Goal: Task Accomplishment & Management: Complete application form

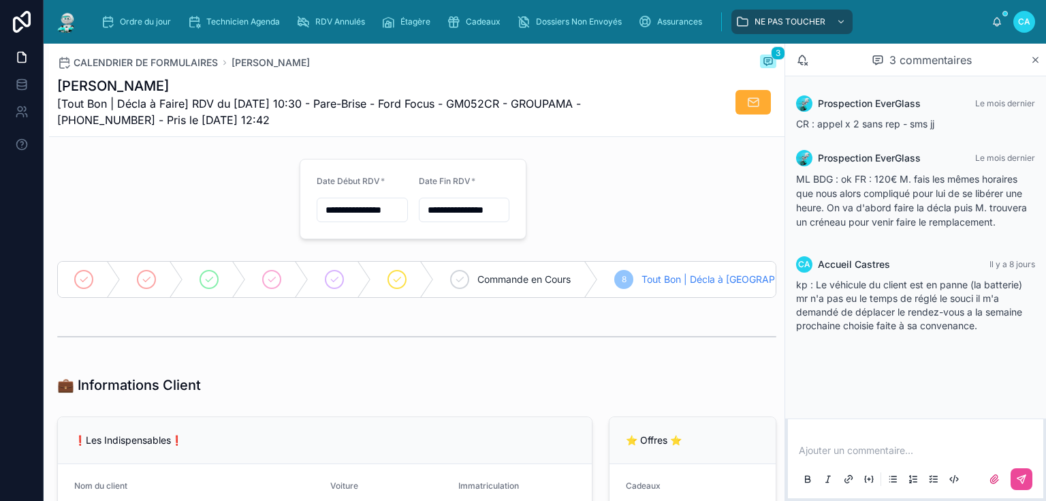
scroll to position [708, 0]
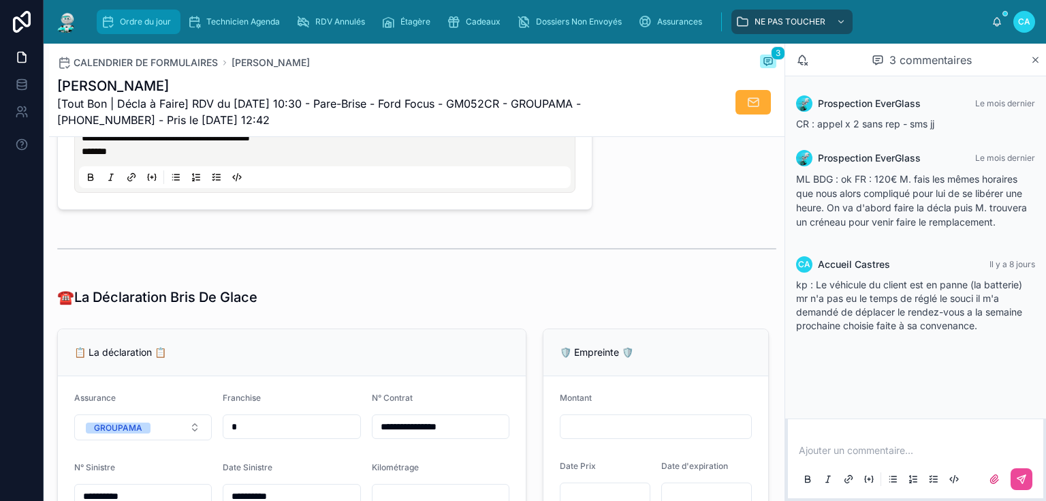
click at [142, 22] on font "Ordre du jour" at bounding box center [145, 21] width 51 height 10
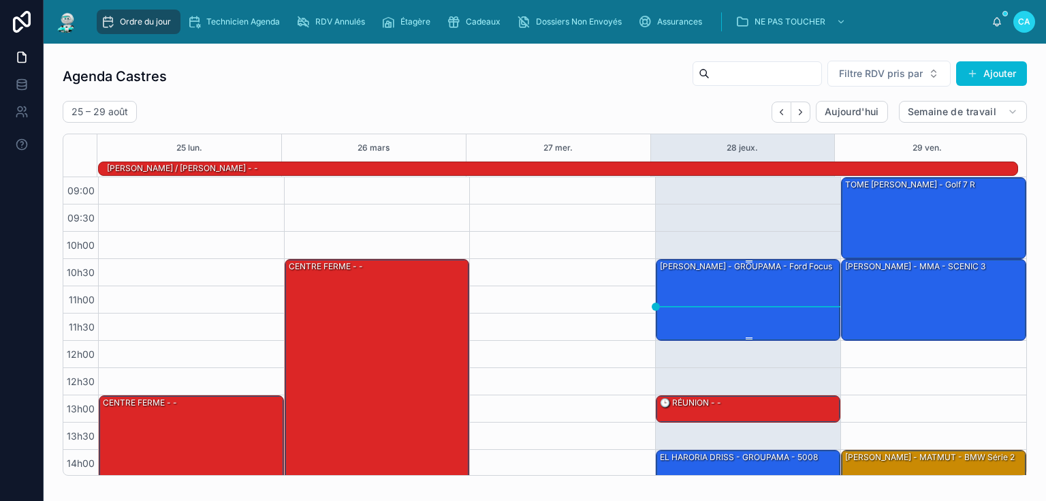
click at [734, 294] on div "[PERSON_NAME] - GROUPAMA - Ford Focus" at bounding box center [749, 298] width 181 height 79
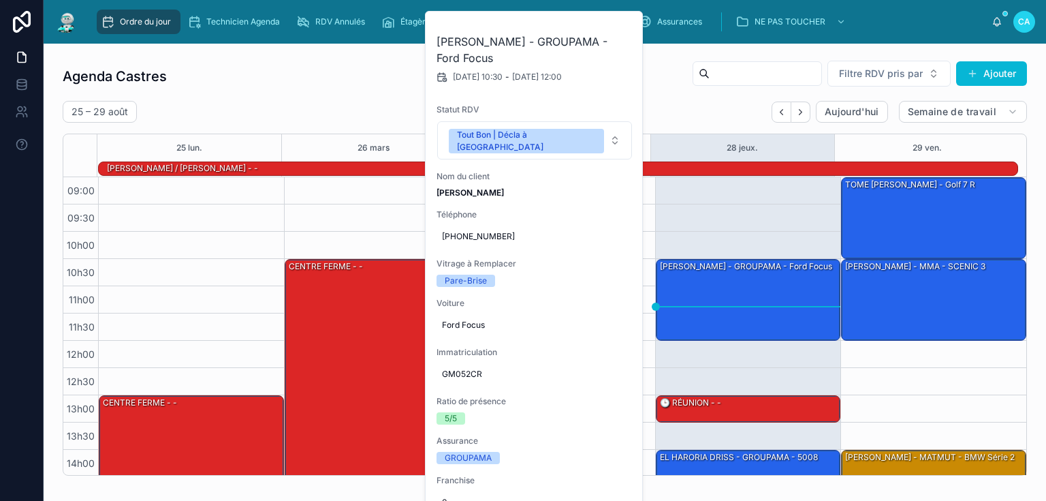
click at [697, 95] on div "Agenda Castres Filtre RDV pris par Ajouter [DATE] – [DATE] [DATE] Semaine de tr…" at bounding box center [545, 267] width 964 height 415
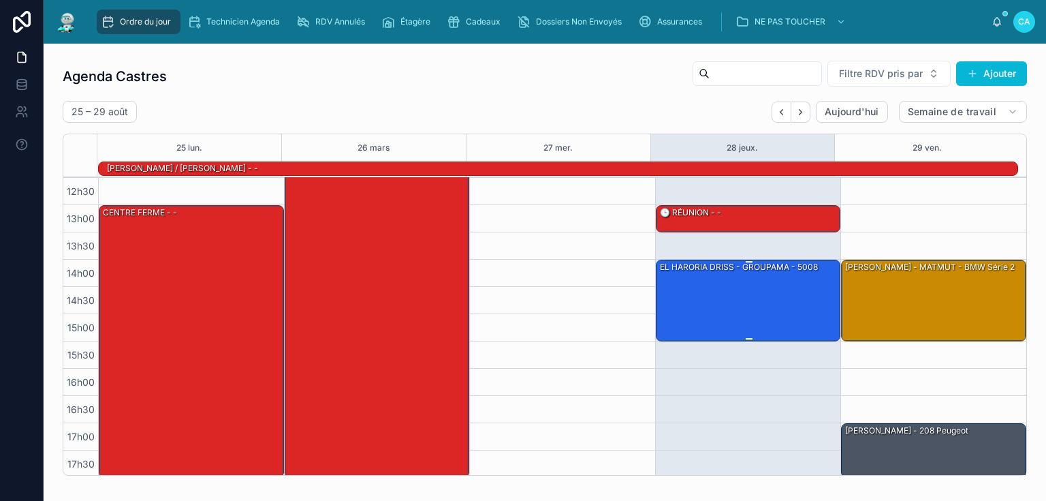
scroll to position [191, 0]
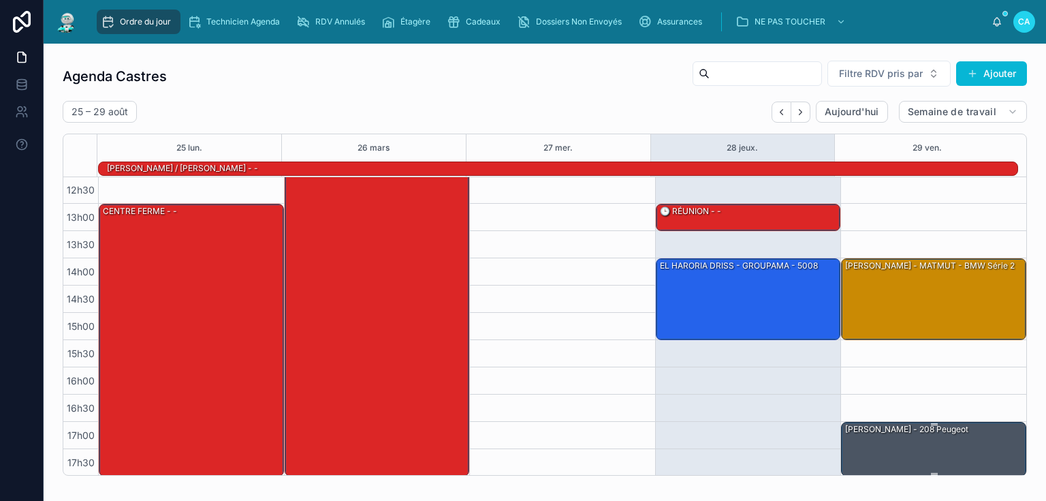
click at [907, 437] on div "[PERSON_NAME] - 208 peugeot" at bounding box center [934, 448] width 181 height 52
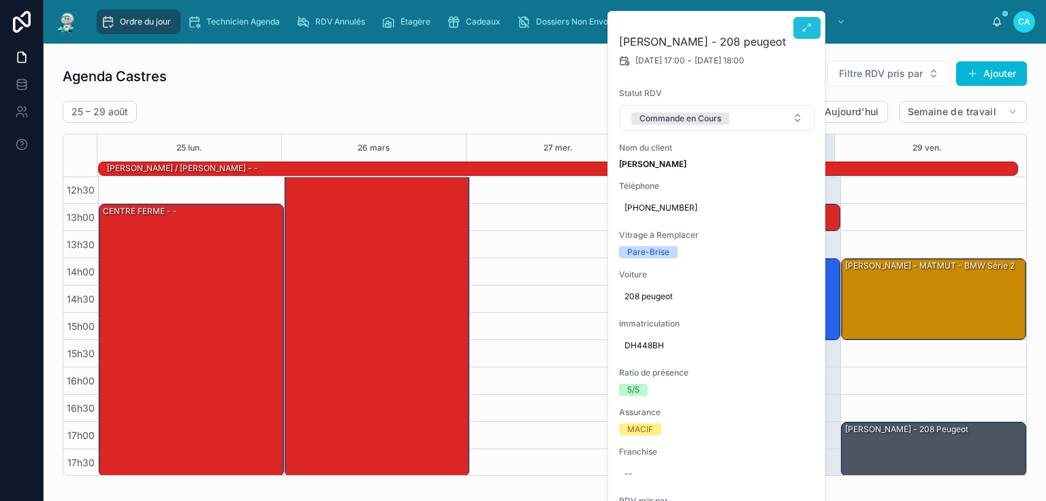
click at [802, 32] on icon at bounding box center [807, 27] width 11 height 11
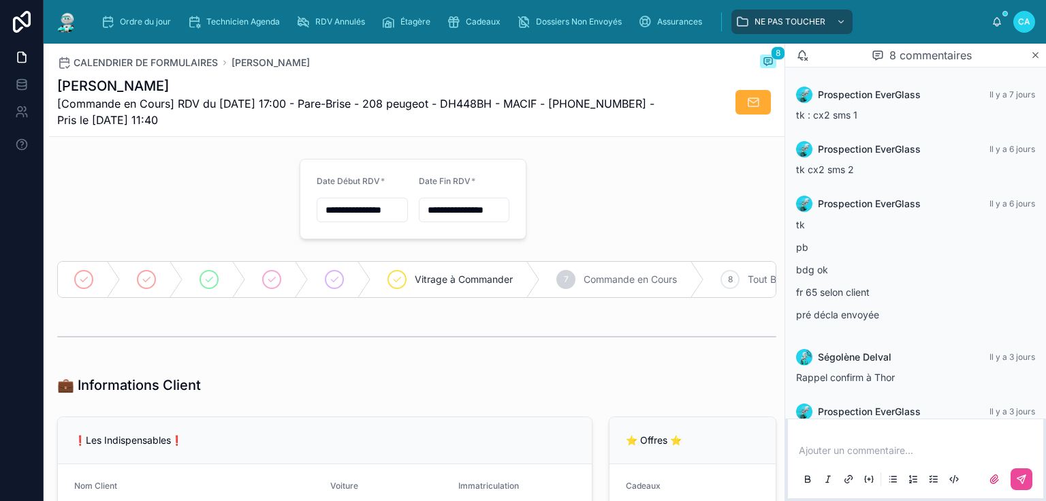
scroll to position [202, 0]
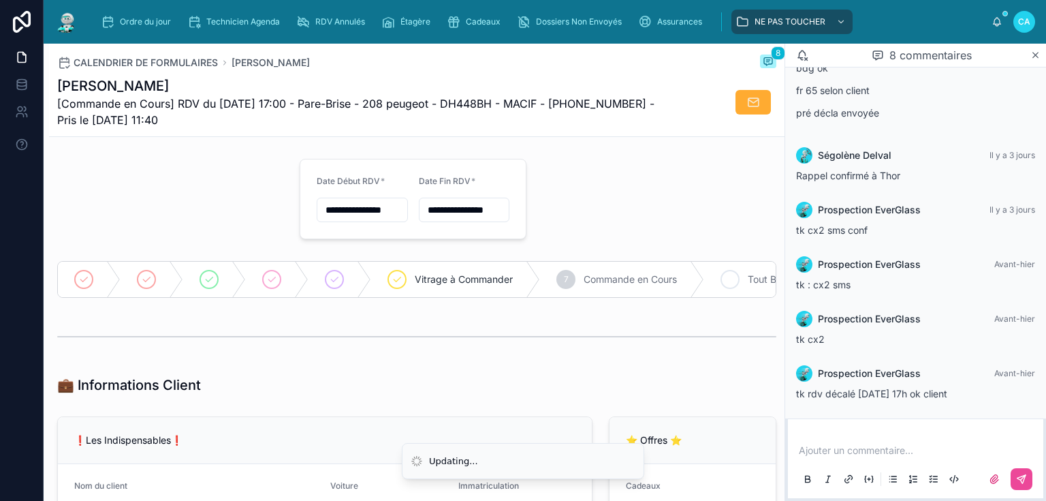
click at [744, 281] on div "8 Tout Bon | Décla à Faire" at bounding box center [830, 279] width 253 height 35
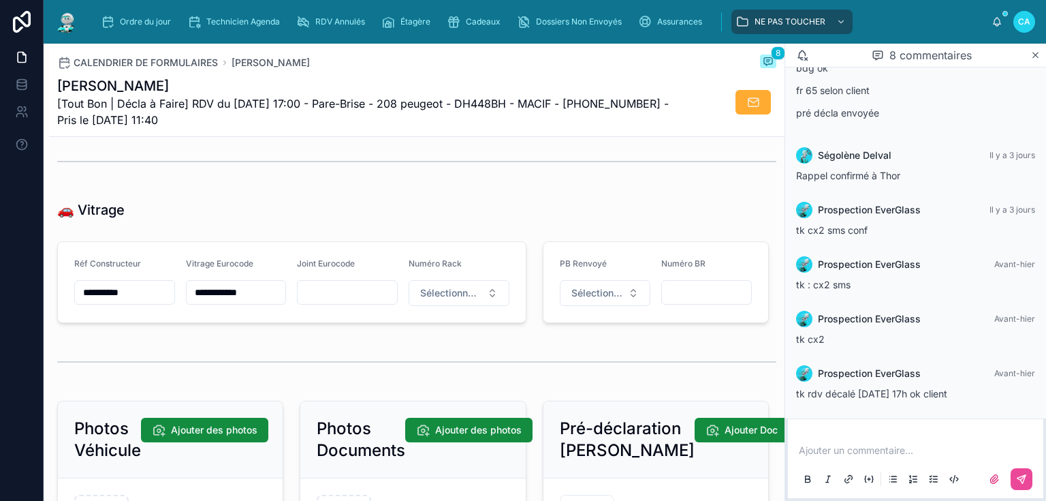
scroll to position [1635, 0]
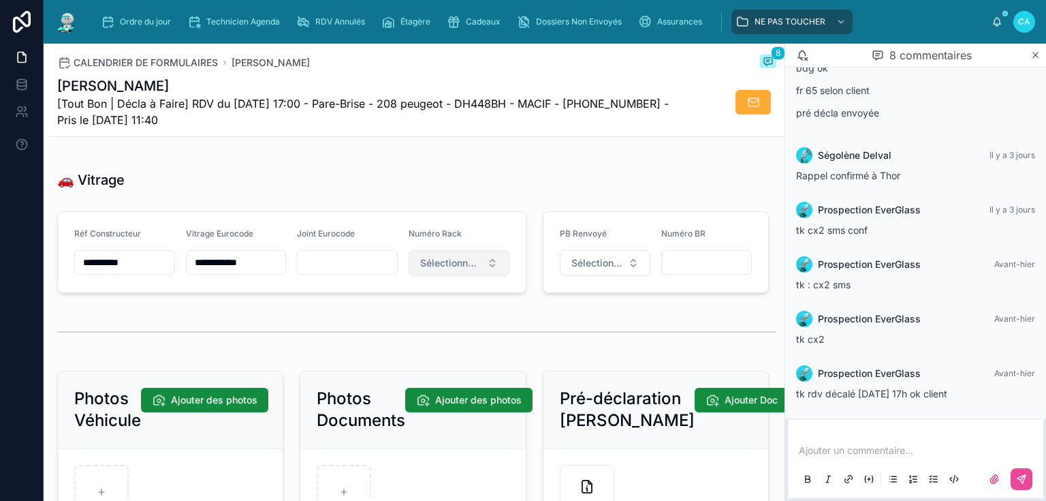
click at [472, 261] on font "Sélectionnez un numéro de rack" at bounding box center [492, 263] width 145 height 12
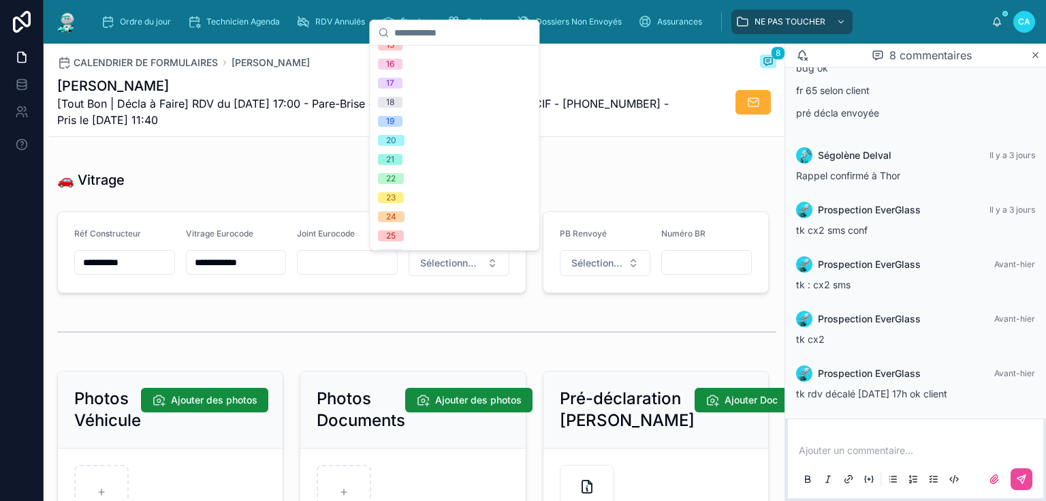
scroll to position [381, 0]
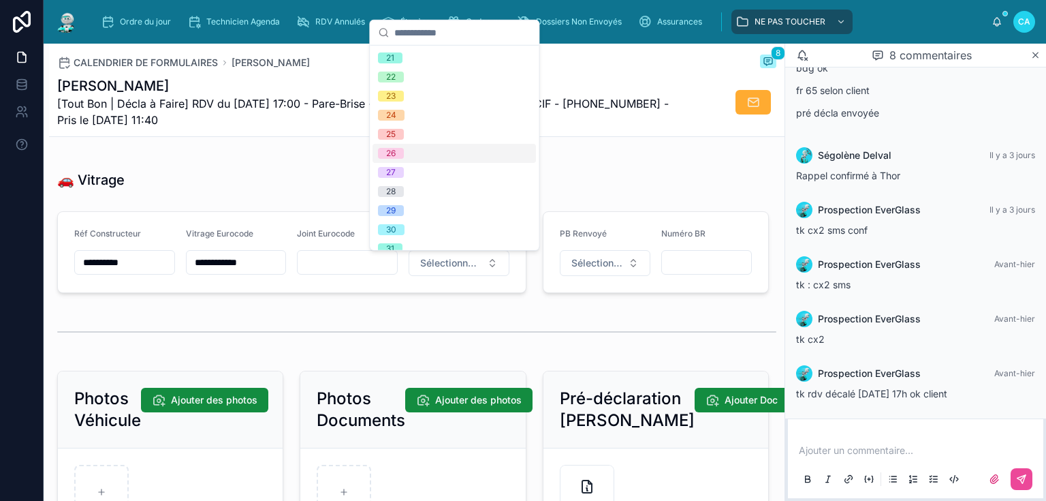
click at [443, 153] on div "26" at bounding box center [454, 153] width 163 height 19
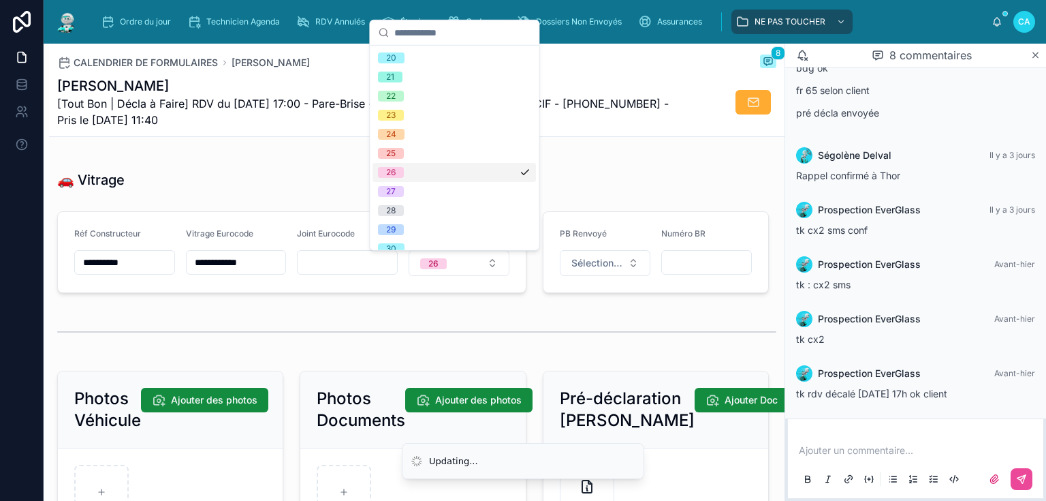
scroll to position [0, 0]
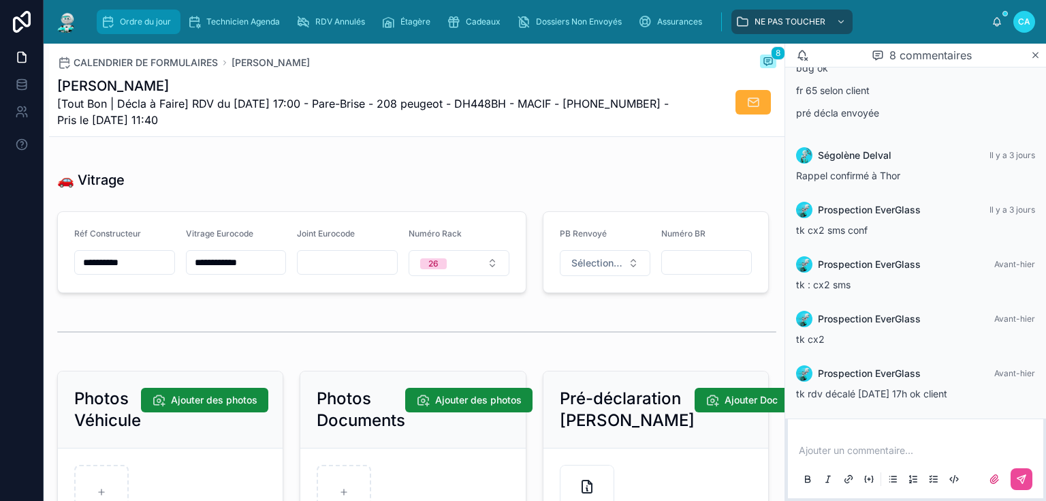
click at [142, 22] on font "Ordre du jour" at bounding box center [145, 21] width 51 height 10
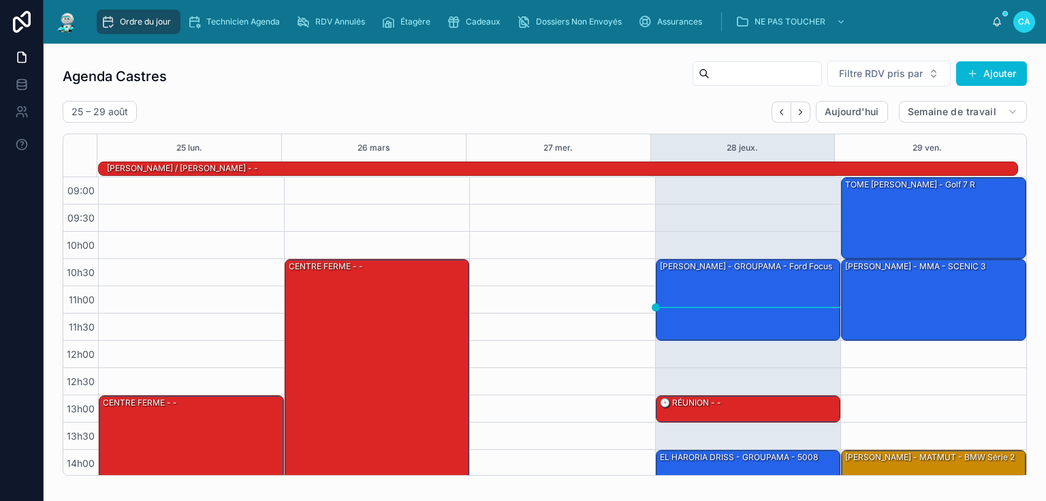
click at [139, 25] on font "Ordre du jour" at bounding box center [145, 21] width 51 height 10
click at [795, 114] on icon "Suivant" at bounding box center [800, 112] width 10 height 10
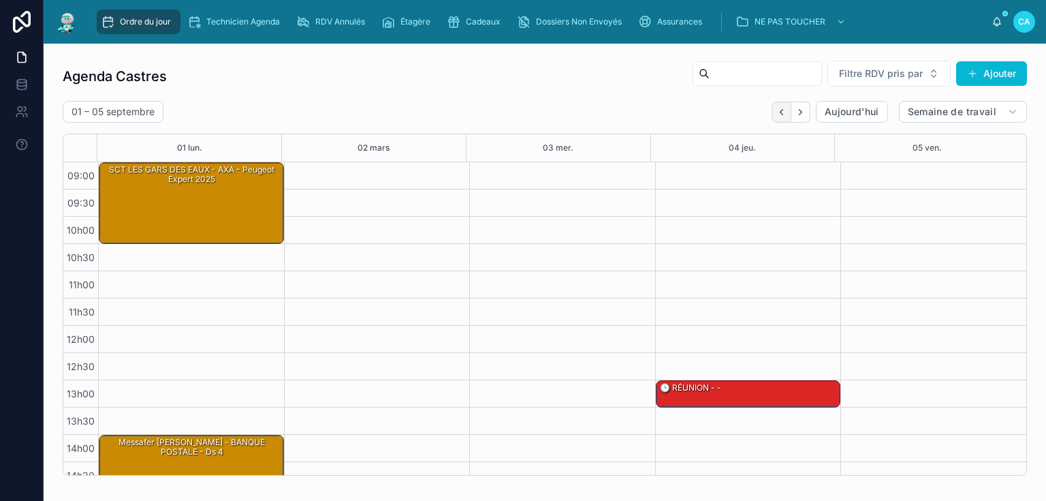
click at [779, 113] on button "Dos" at bounding box center [782, 111] width 20 height 21
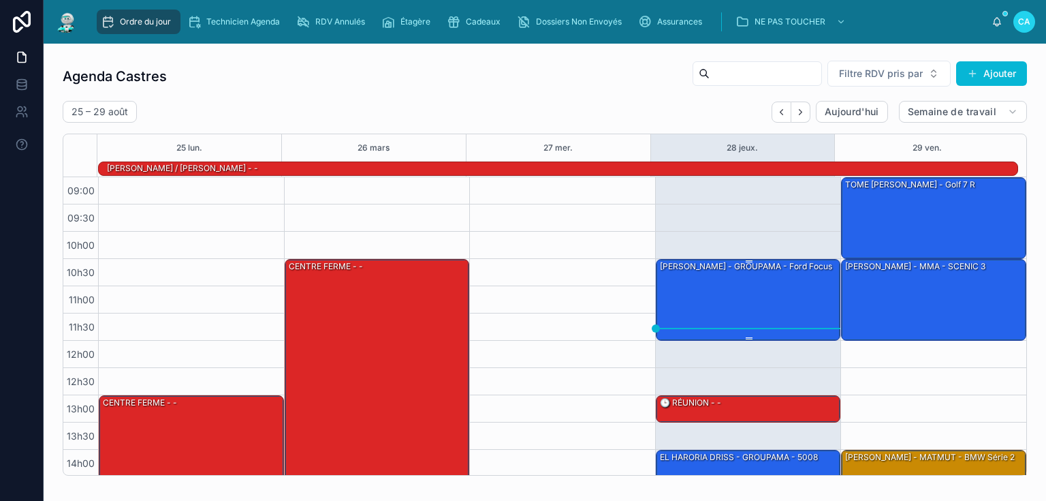
click at [753, 299] on div "[PERSON_NAME] - GROUPAMA - Ford Focus" at bounding box center [749, 298] width 181 height 79
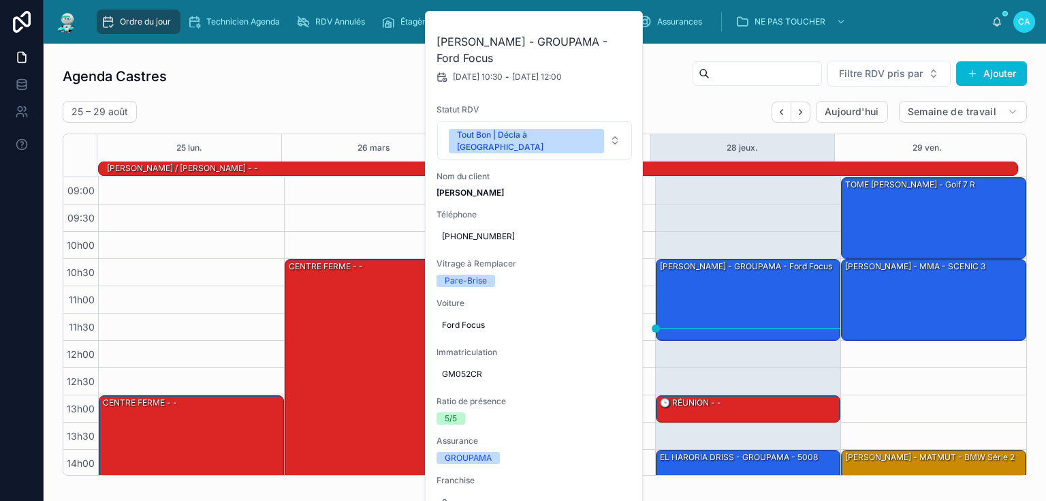
click at [259, 91] on div "Agenda Castres Filtre RDV pris par [PERSON_NAME]" at bounding box center [545, 76] width 964 height 33
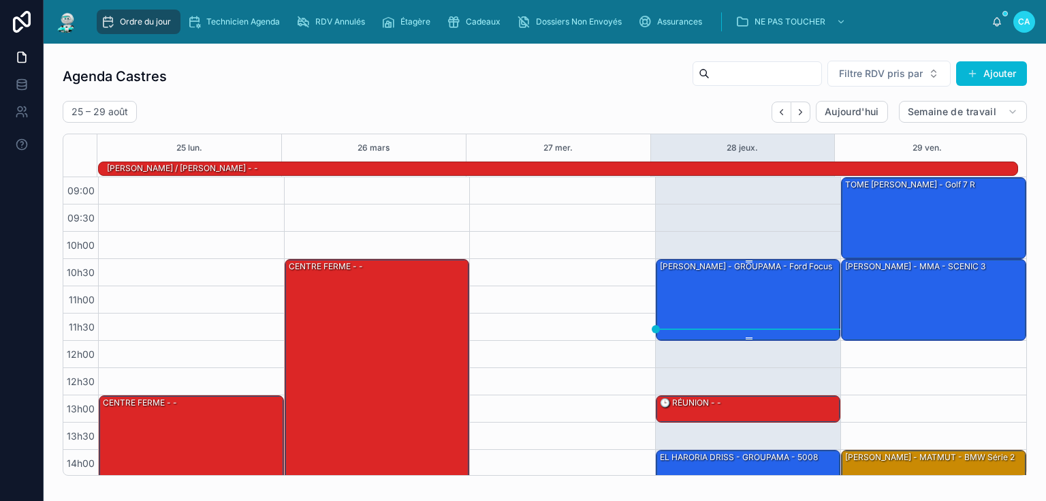
click at [712, 311] on div "[PERSON_NAME] - GROUPAMA - Ford Focus" at bounding box center [749, 298] width 181 height 79
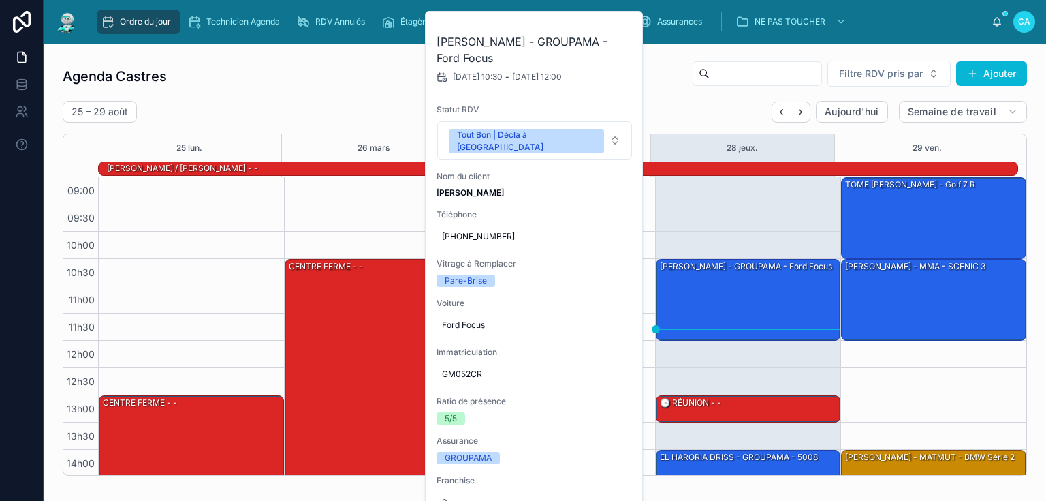
click at [373, 95] on div "Agenda Castres Filtre RDV pris par Ajouter [DATE] – [DATE] [DATE] Semaine de tr…" at bounding box center [545, 267] width 964 height 415
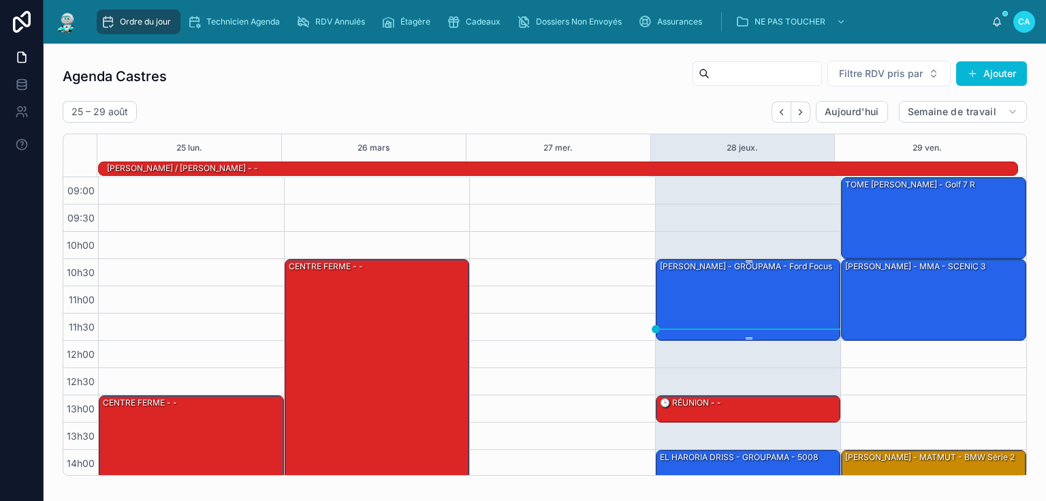
click at [736, 283] on div "[PERSON_NAME] - GROUPAMA - Ford Focus" at bounding box center [749, 298] width 181 height 79
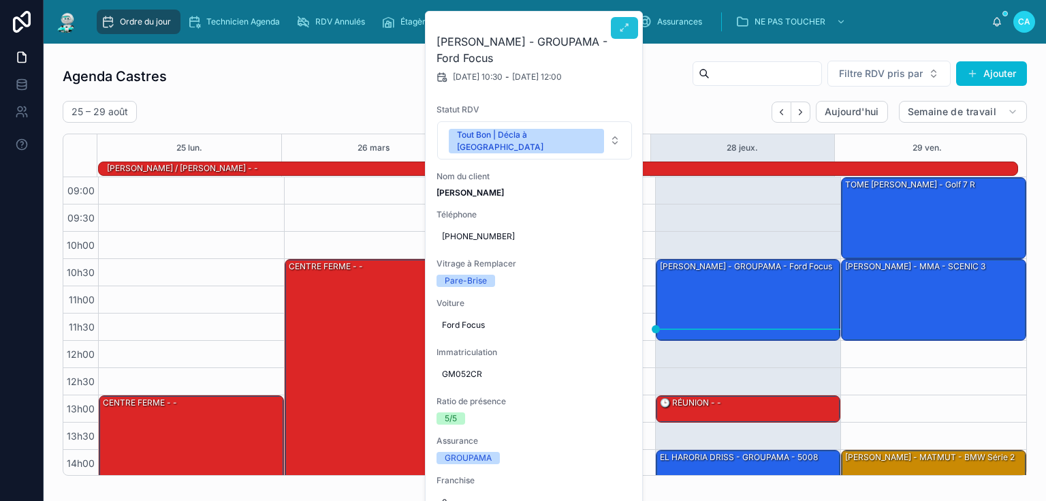
click at [625, 21] on button at bounding box center [624, 28] width 27 height 22
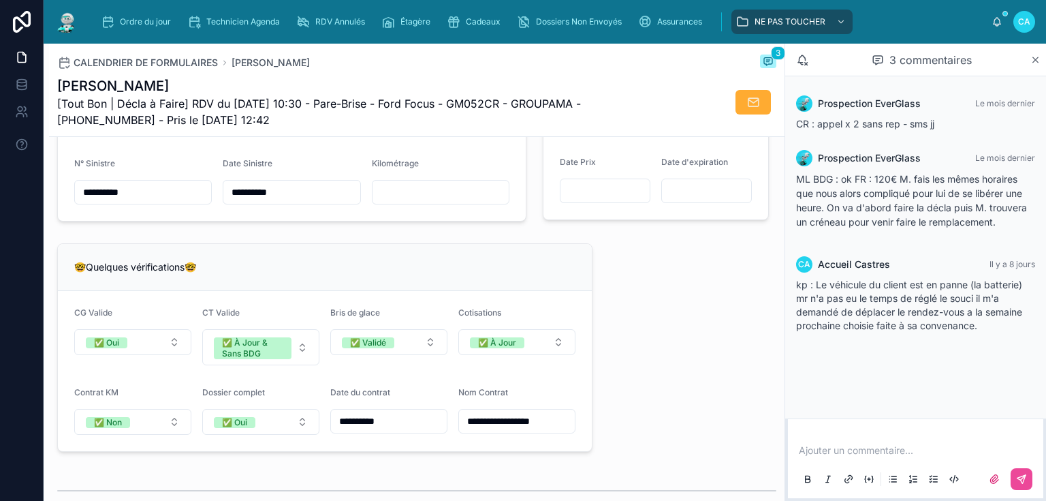
scroll to position [1035, 0]
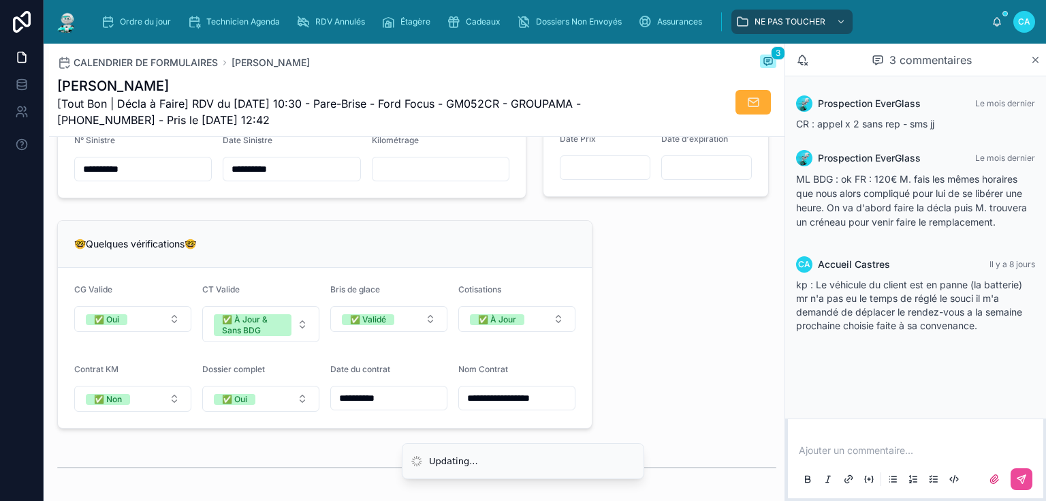
click at [420, 170] on input "text" at bounding box center [441, 168] width 136 height 19
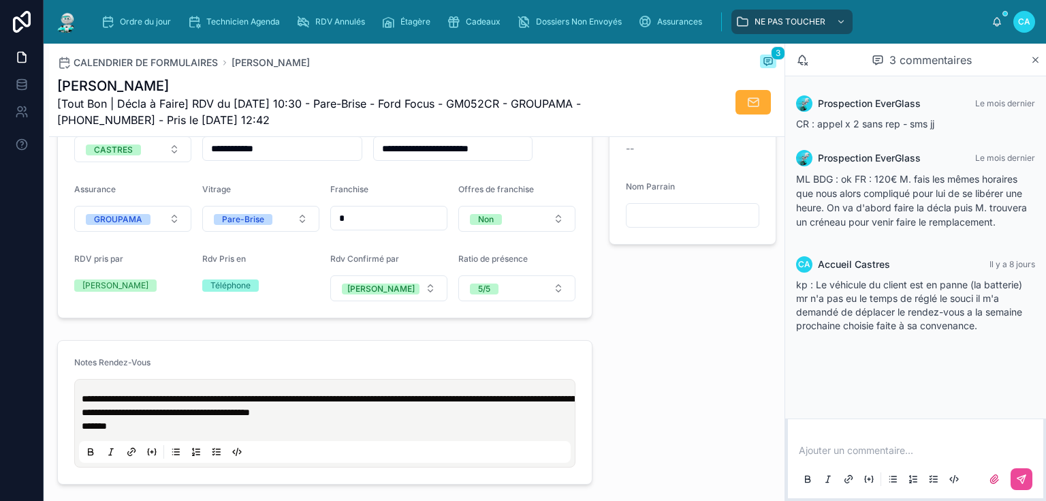
scroll to position [490, 0]
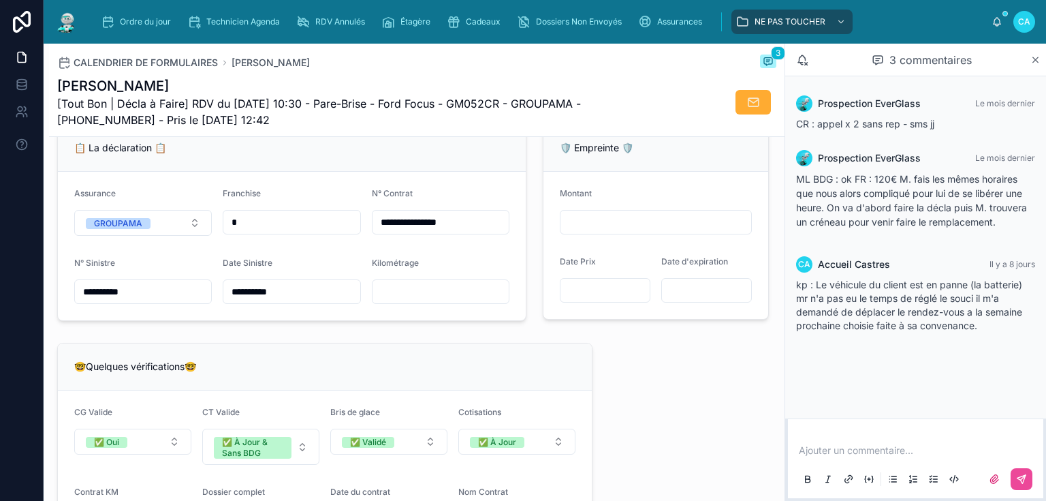
scroll to position [926, 0]
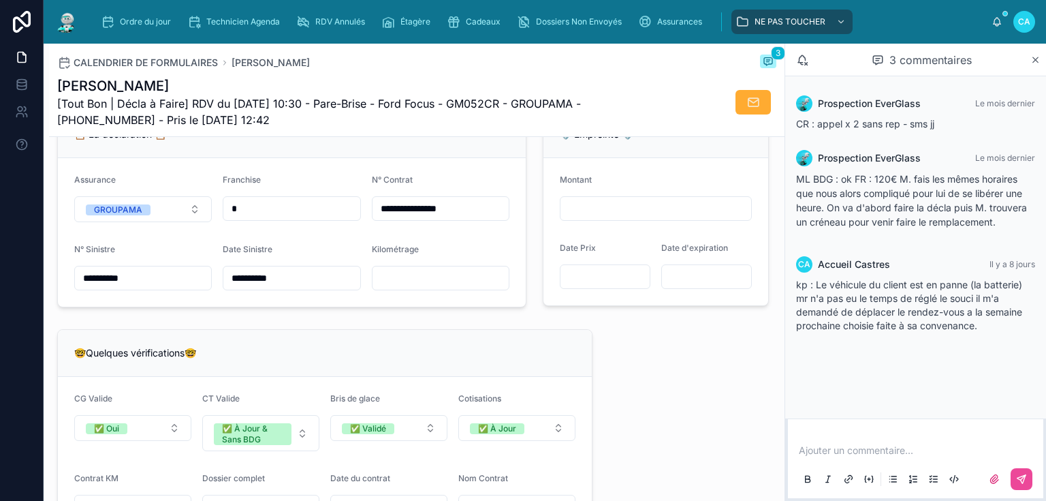
click at [423, 277] on input "text" at bounding box center [441, 277] width 136 height 19
click at [620, 344] on div "**********" at bounding box center [417, 439] width 736 height 2424
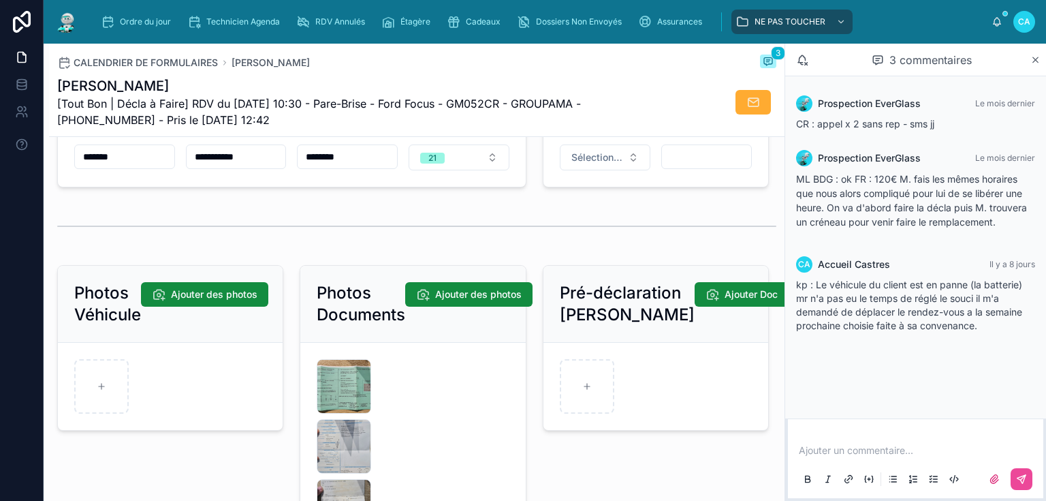
scroll to position [1798, 0]
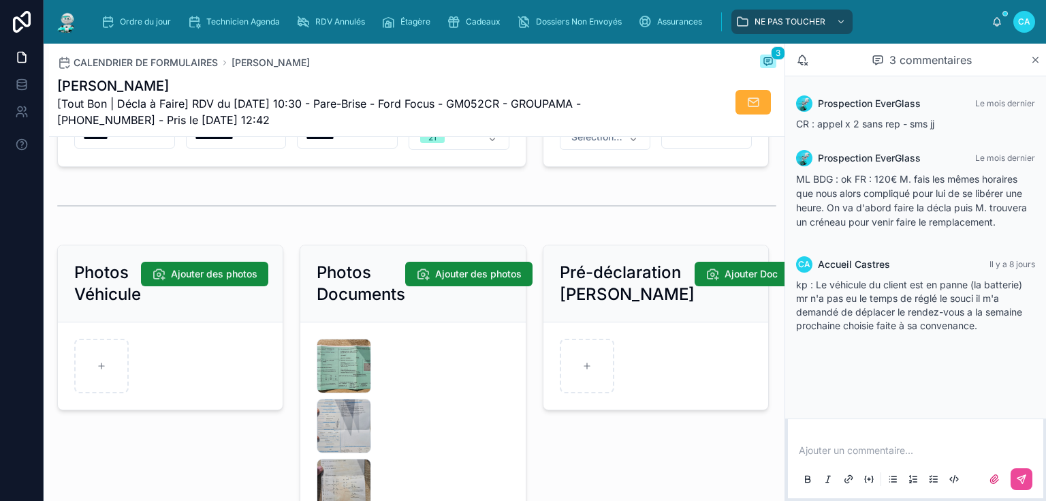
click at [424, 171] on div "**********" at bounding box center [292, 126] width 486 height 93
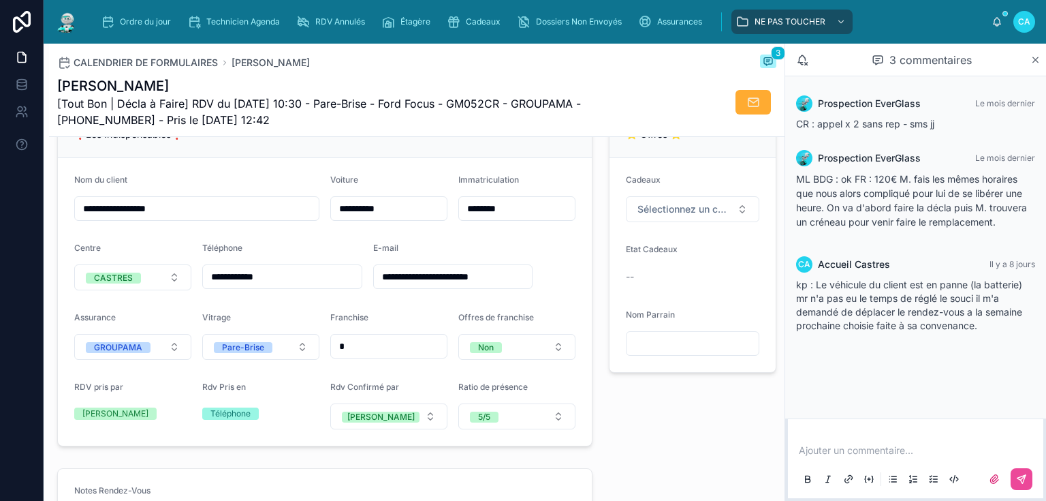
scroll to position [272, 0]
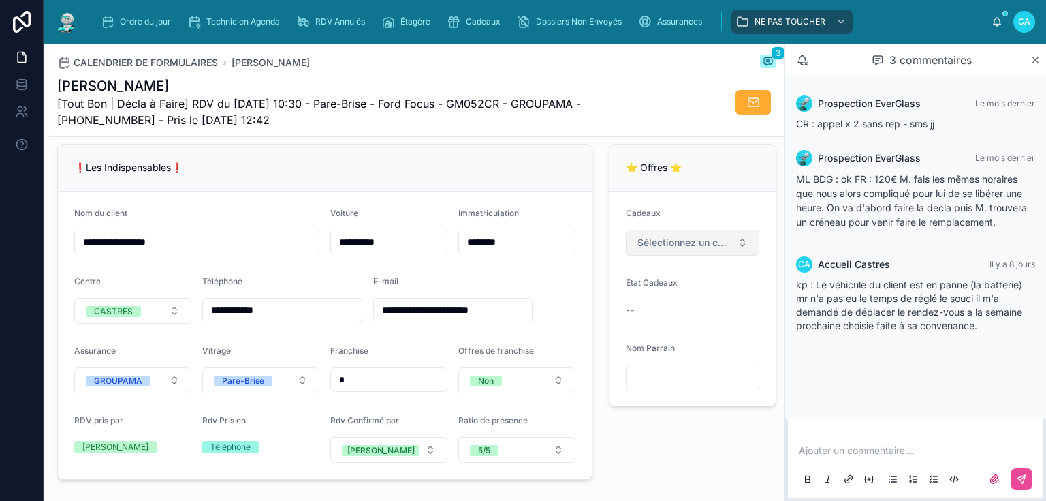
click at [684, 248] on font "Sélectionnez un cadeau" at bounding box center [691, 242] width 108 height 12
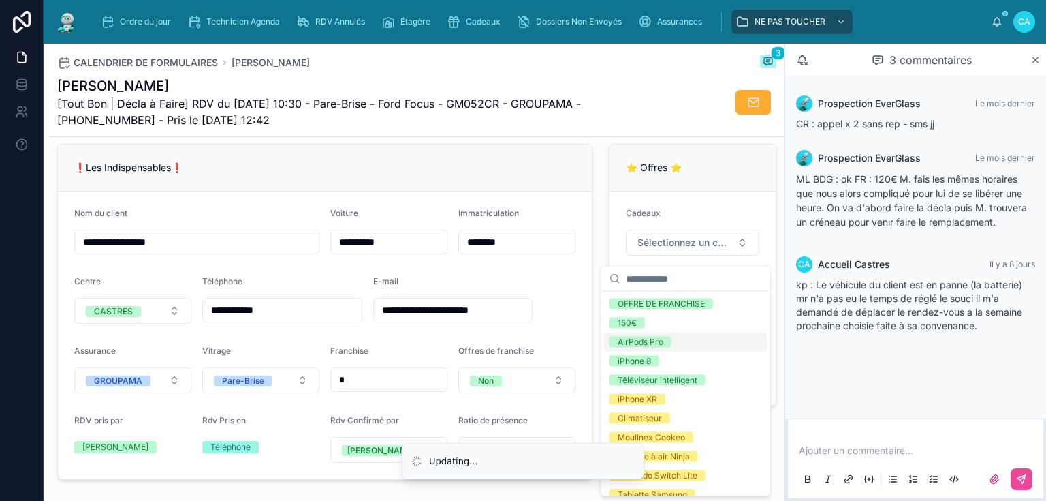
click at [681, 343] on div "AirPods Pro" at bounding box center [685, 341] width 163 height 19
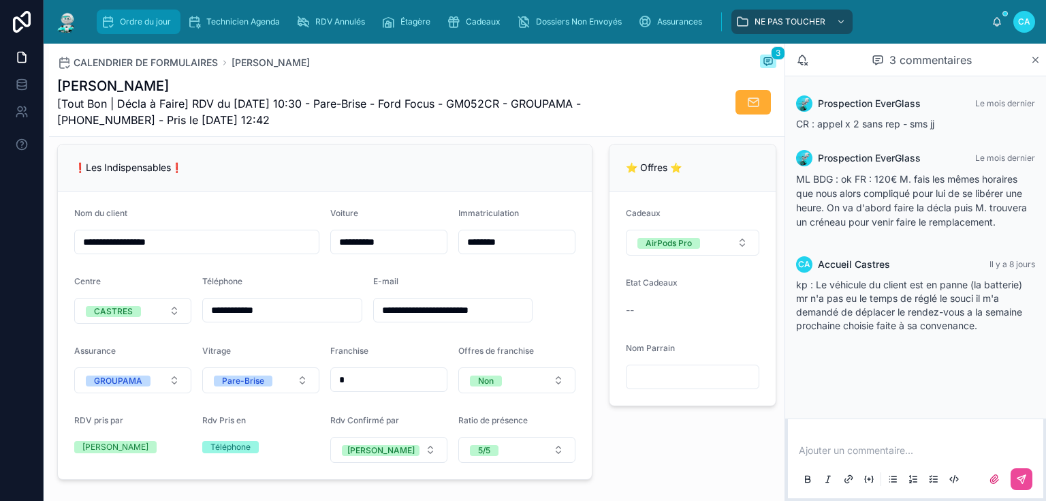
click at [109, 22] on icon "contenu déroulant" at bounding box center [108, 22] width 14 height 14
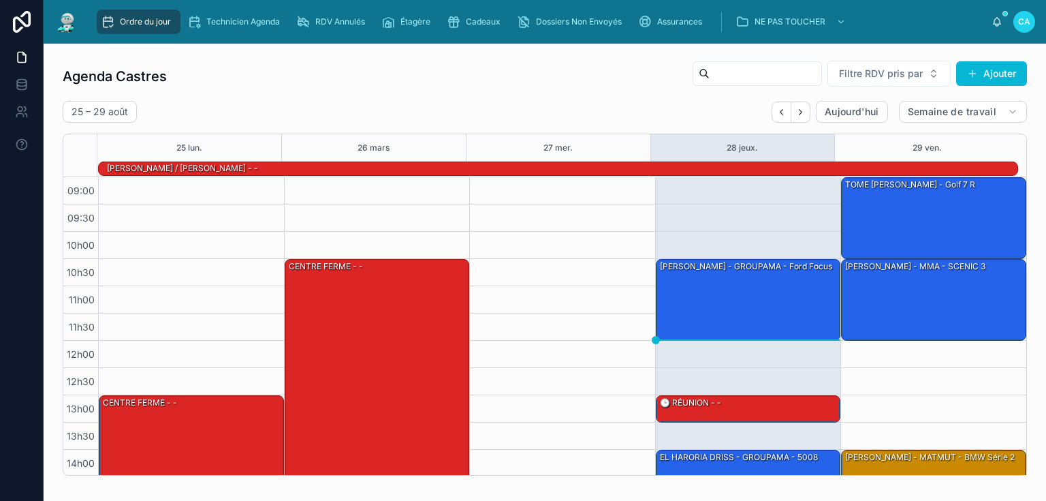
click at [140, 16] on div "Ordre du jour" at bounding box center [139, 22] width 76 height 22
click at [718, 294] on div "[PERSON_NAME] - GROUPAMA - Ford Focus" at bounding box center [749, 298] width 181 height 79
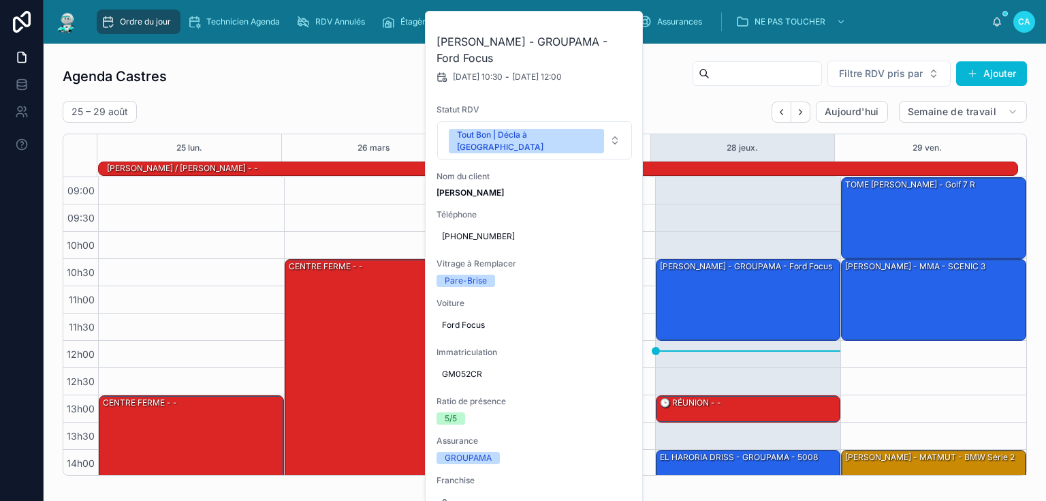
click at [345, 68] on div "Agenda Castres Filtre RDV pris par [PERSON_NAME]" at bounding box center [545, 76] width 964 height 33
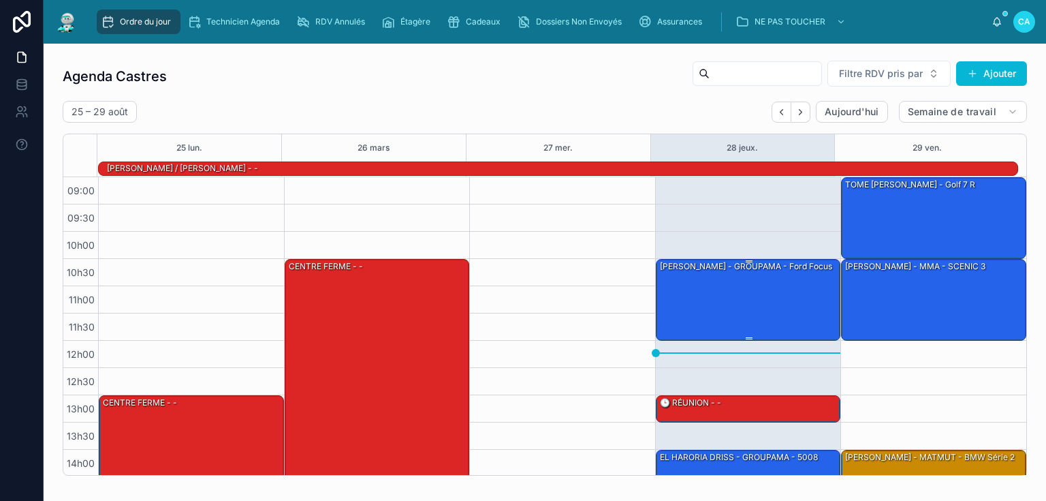
click at [731, 306] on div "[PERSON_NAME] - GROUPAMA - Ford Focus" at bounding box center [749, 298] width 181 height 79
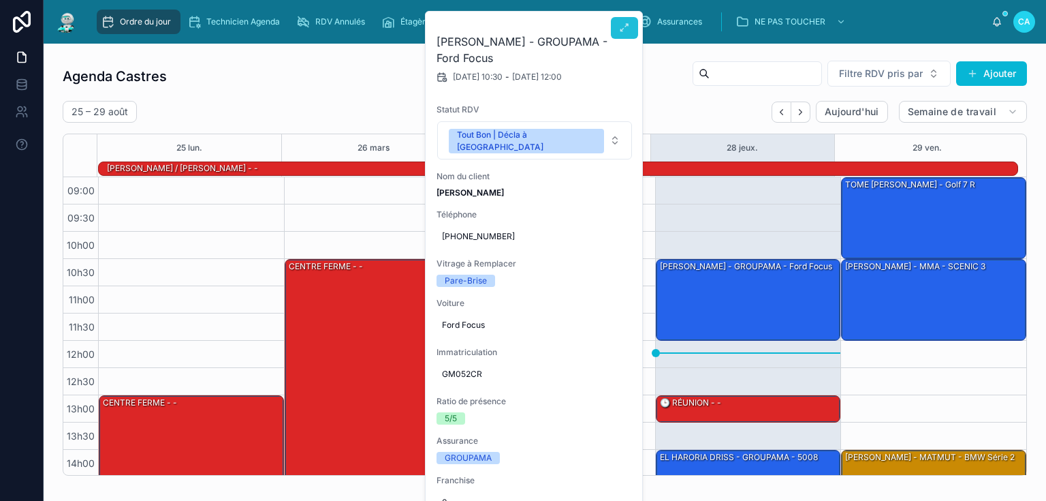
click at [623, 25] on icon at bounding box center [624, 27] width 11 height 11
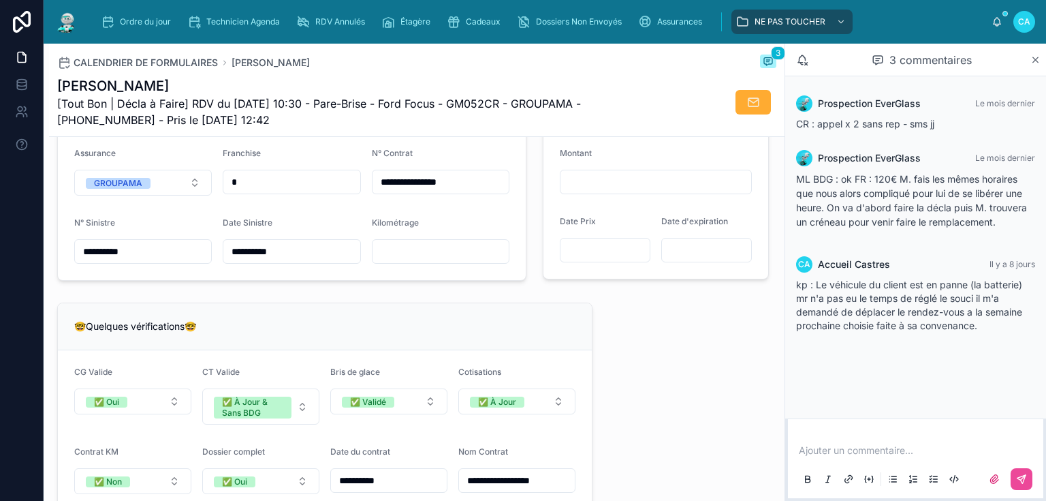
scroll to position [926, 0]
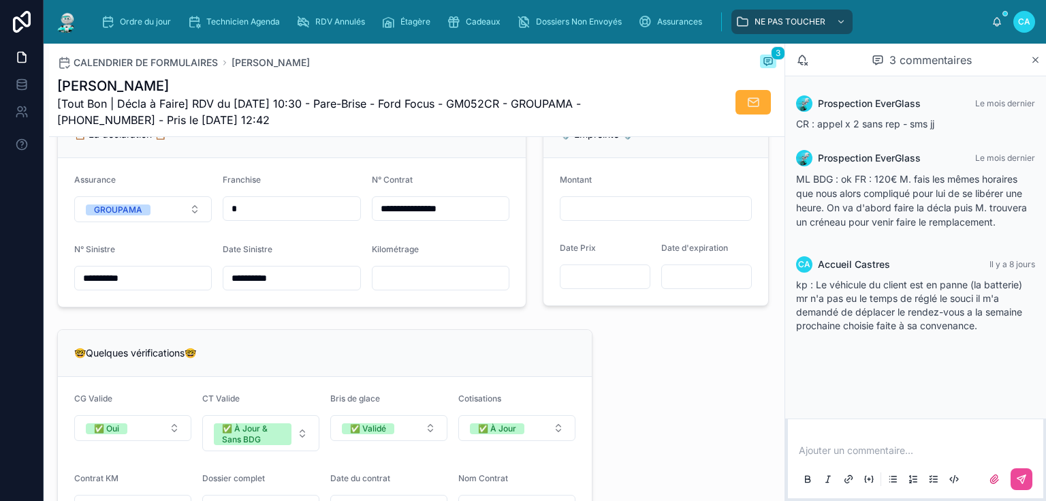
click at [428, 284] on input "text" at bounding box center [441, 277] width 136 height 19
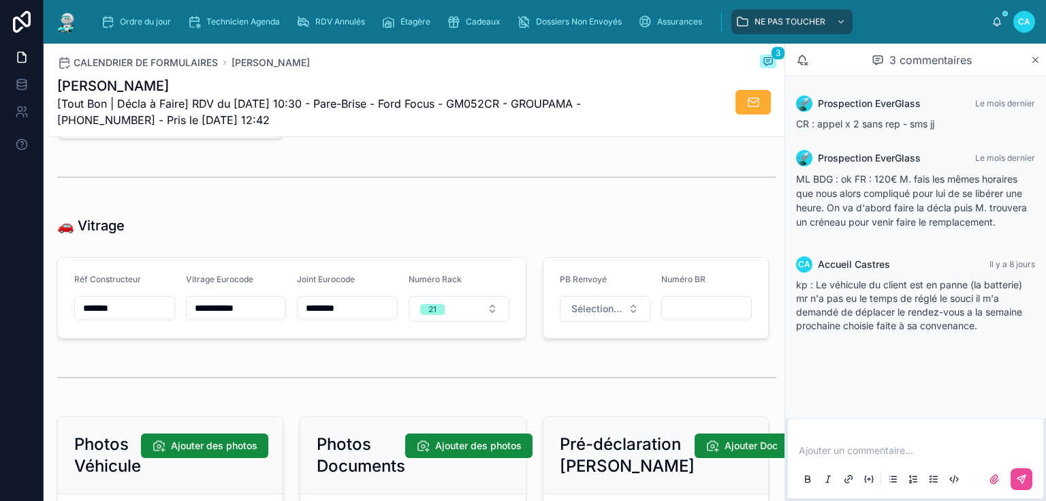
scroll to position [1798, 0]
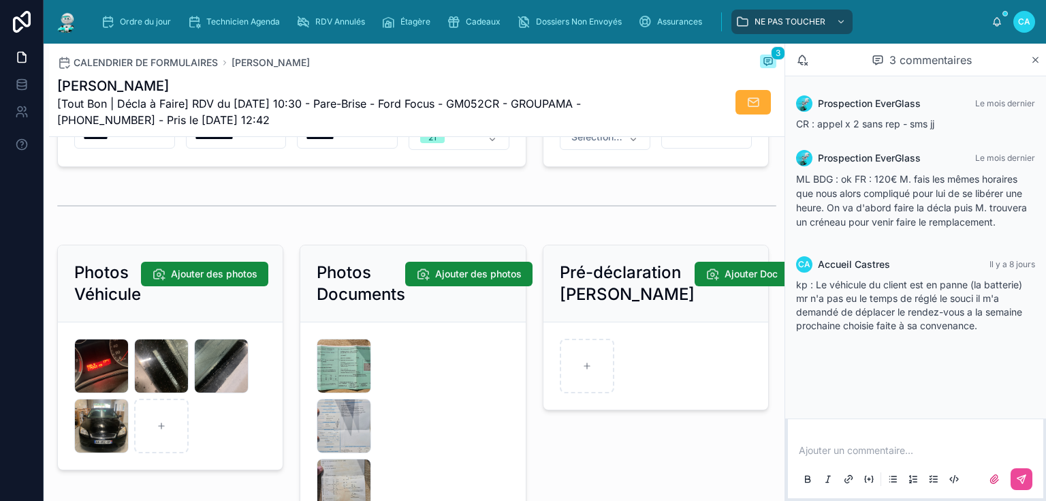
type input "******"
click at [332, 203] on div at bounding box center [416, 206] width 719 height 34
